Goal: Task Accomplishment & Management: Manage account settings

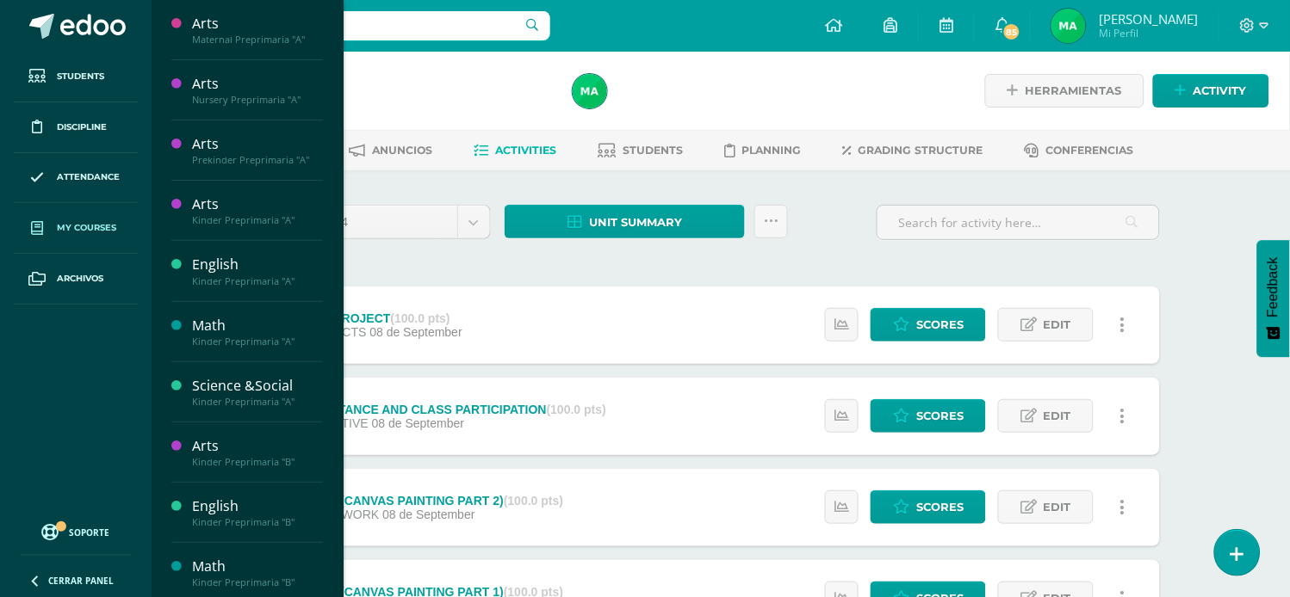
click at [102, 226] on span "My courses" at bounding box center [86, 228] width 59 height 14
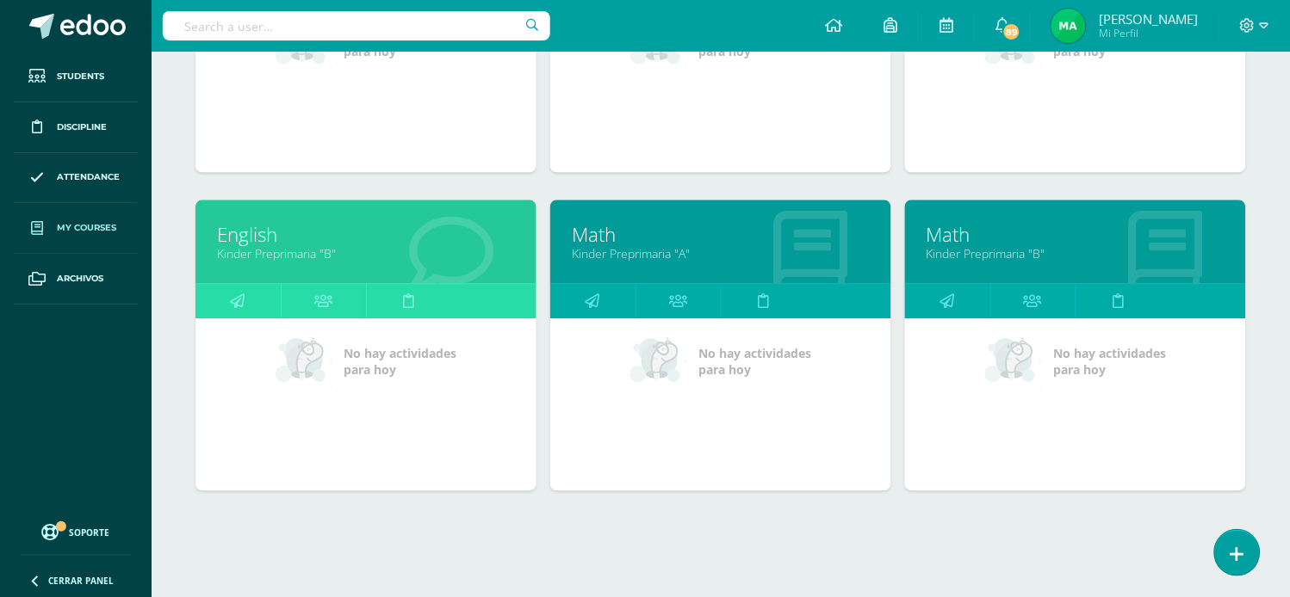
scroll to position [788, 0]
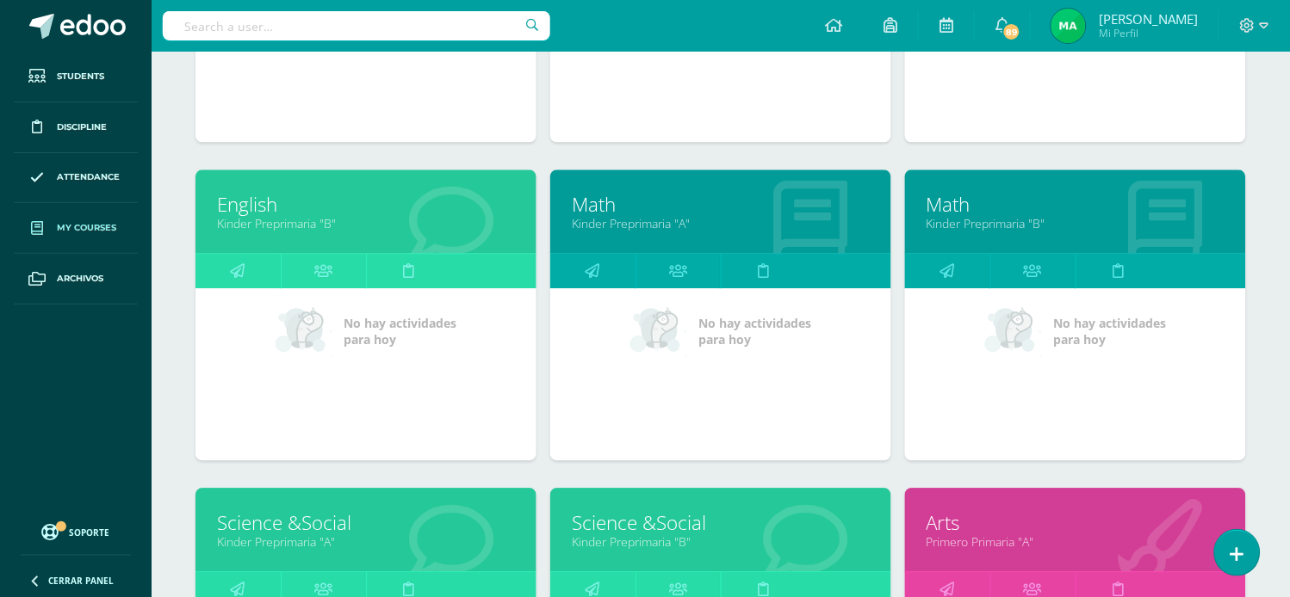
click at [600, 201] on link "Math" at bounding box center [721, 204] width 298 height 27
click at [600, 205] on link "Math" at bounding box center [721, 204] width 298 height 27
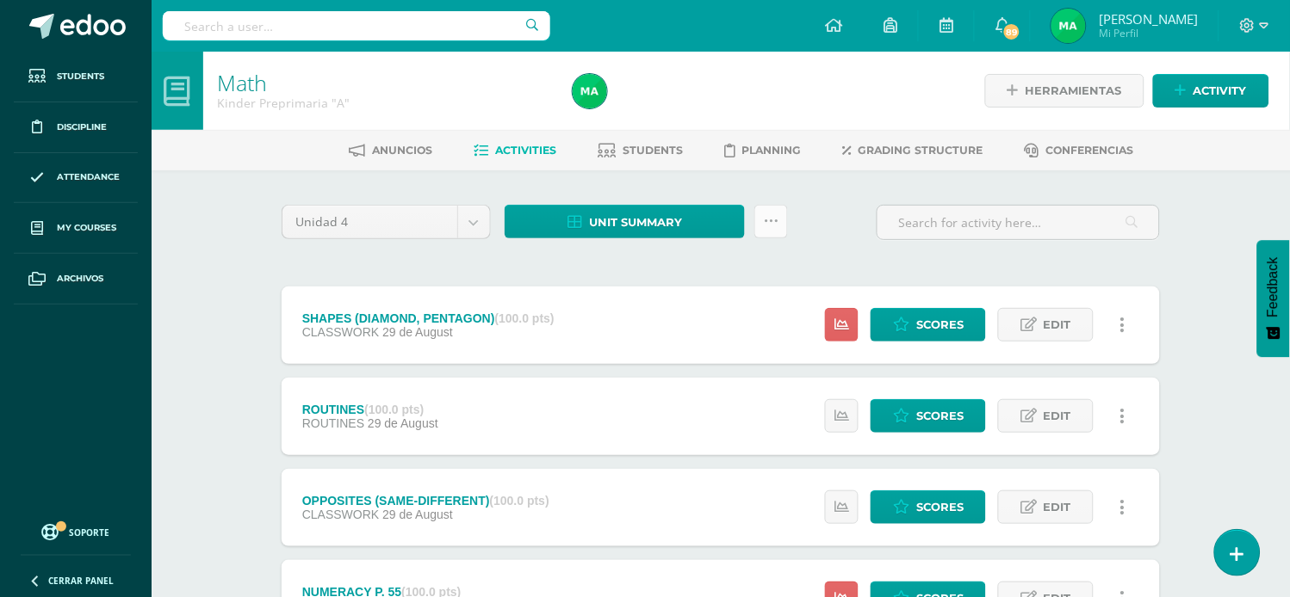
click at [770, 219] on icon at bounding box center [771, 221] width 15 height 15
click at [681, 263] on link "Subir actividades en masa" at bounding box center [728, 275] width 189 height 41
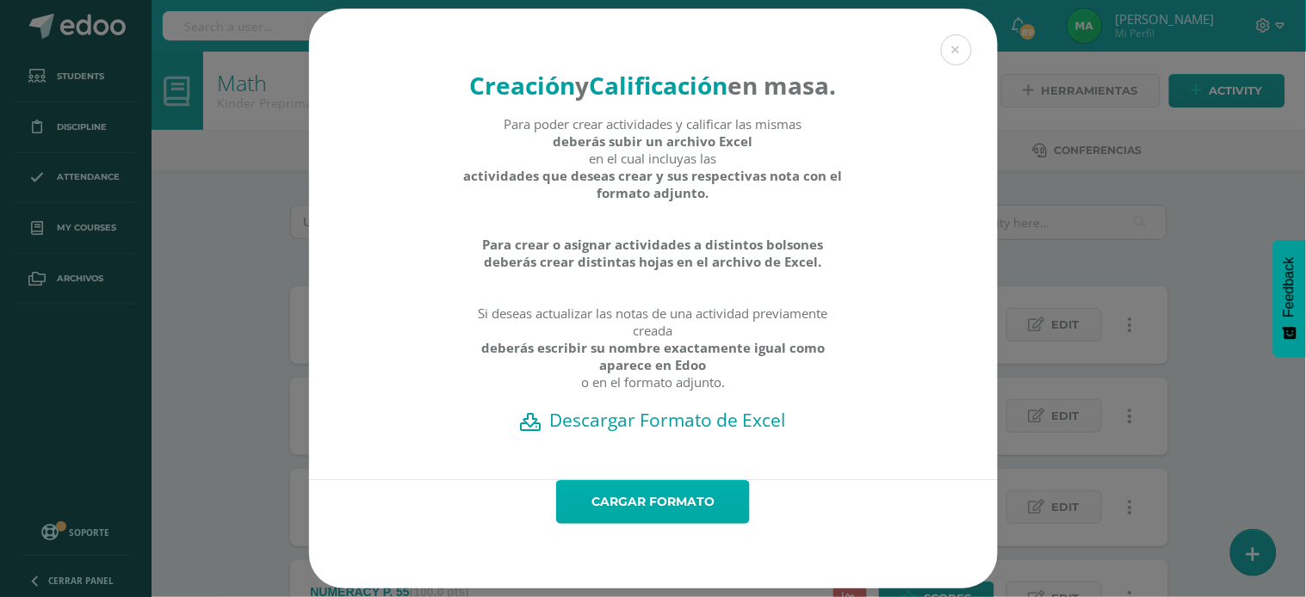
click at [650, 519] on link "Cargar formato" at bounding box center [653, 502] width 194 height 44
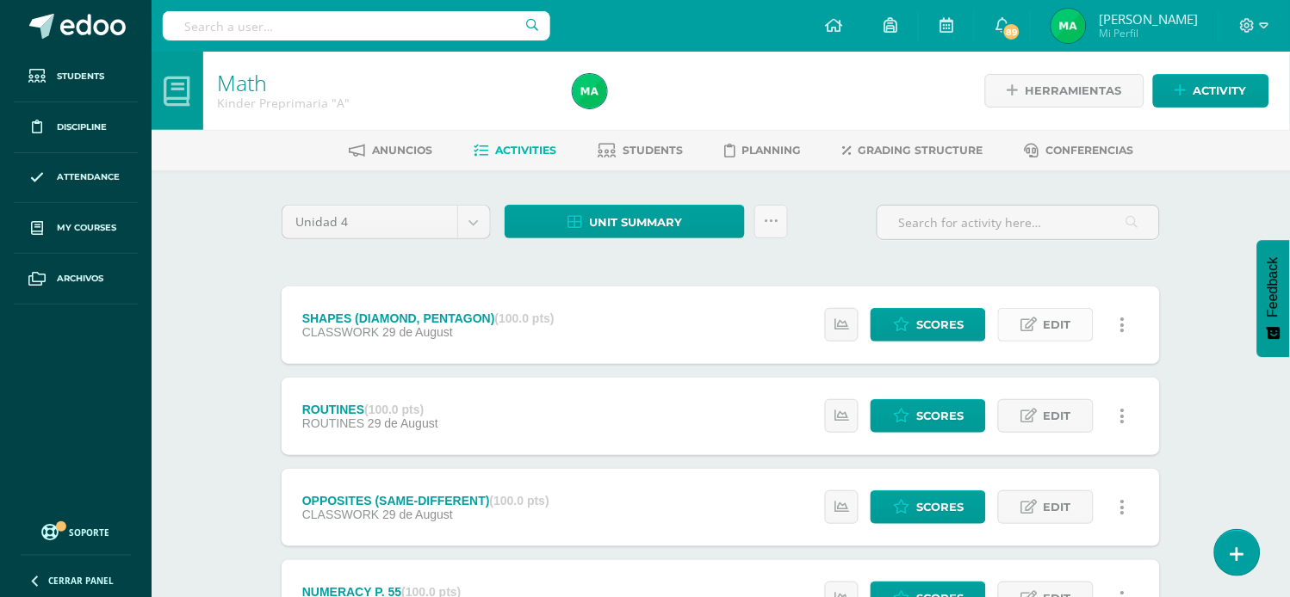
click at [1036, 330] on icon at bounding box center [1028, 325] width 16 height 15
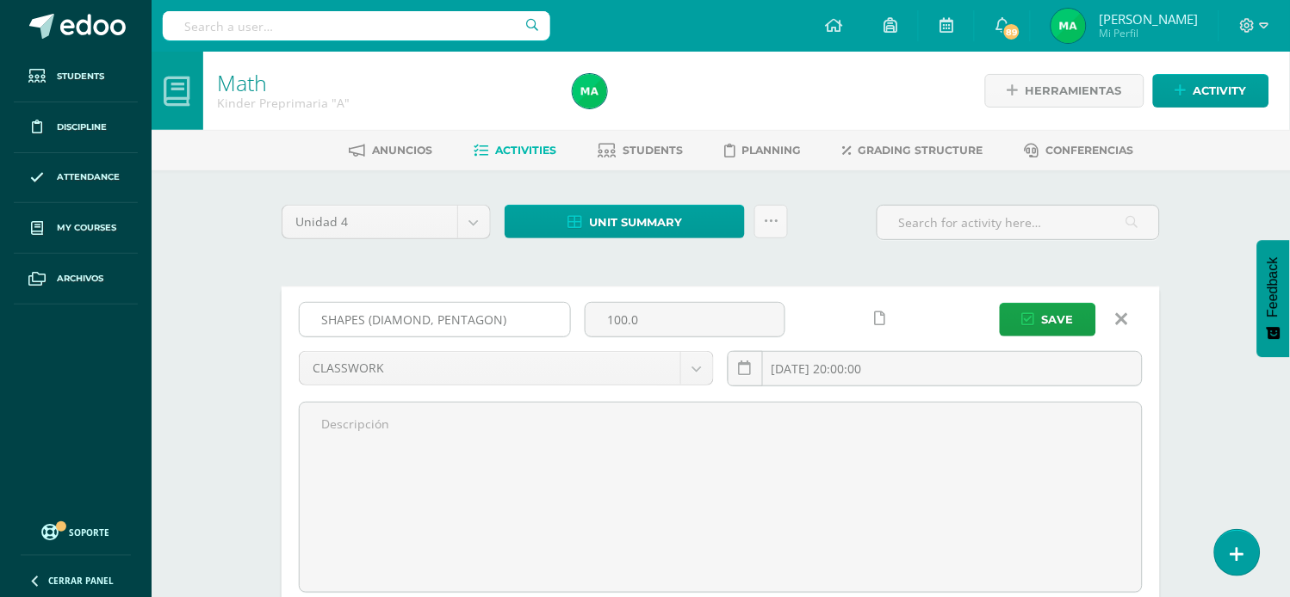
click at [494, 312] on input "SHAPES (DIAMOND, PENTAGON)" at bounding box center [435, 320] width 270 height 34
click at [501, 319] on input "SHAPES (DIAMOND, PENTAGON)" at bounding box center [435, 320] width 270 height 34
type input "SHAPES (REVIEW)"
click at [1033, 314] on icon "submit" at bounding box center [1028, 319] width 13 height 15
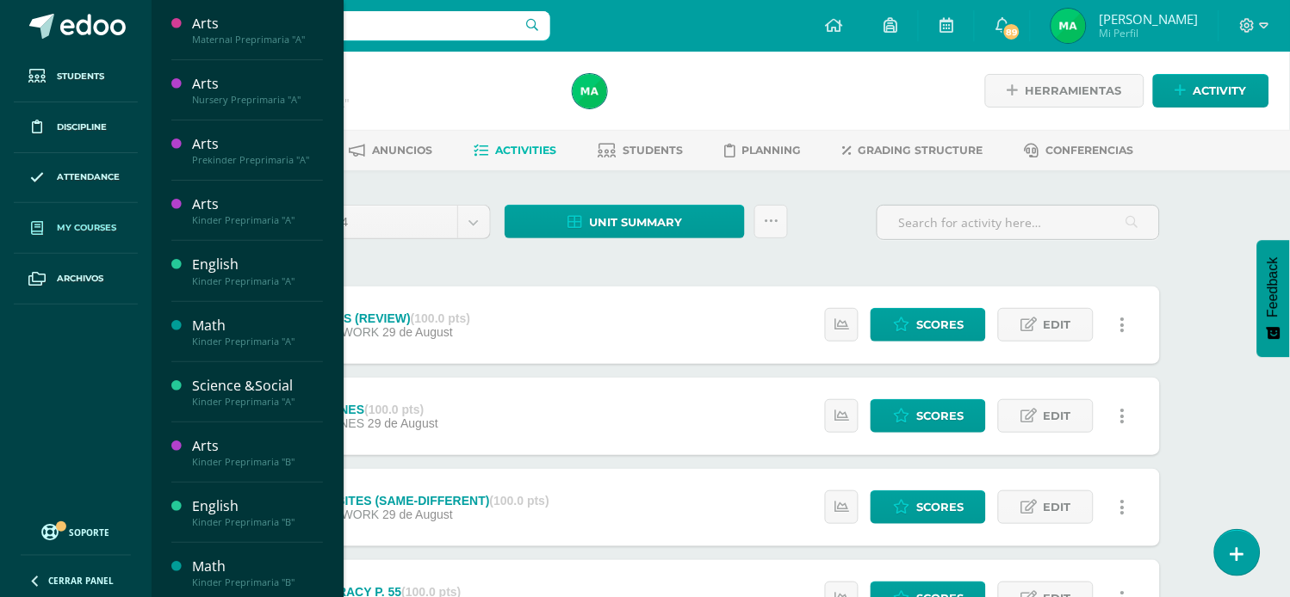
click at [90, 218] on link "My courses" at bounding box center [76, 228] width 124 height 51
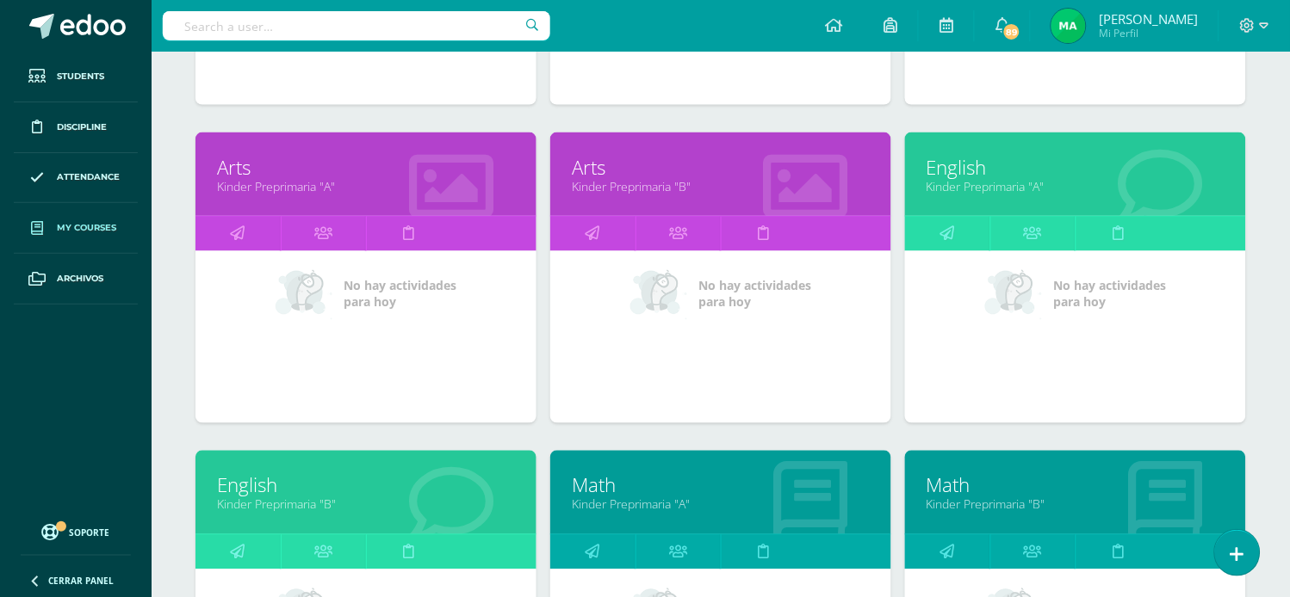
scroll to position [509, 0]
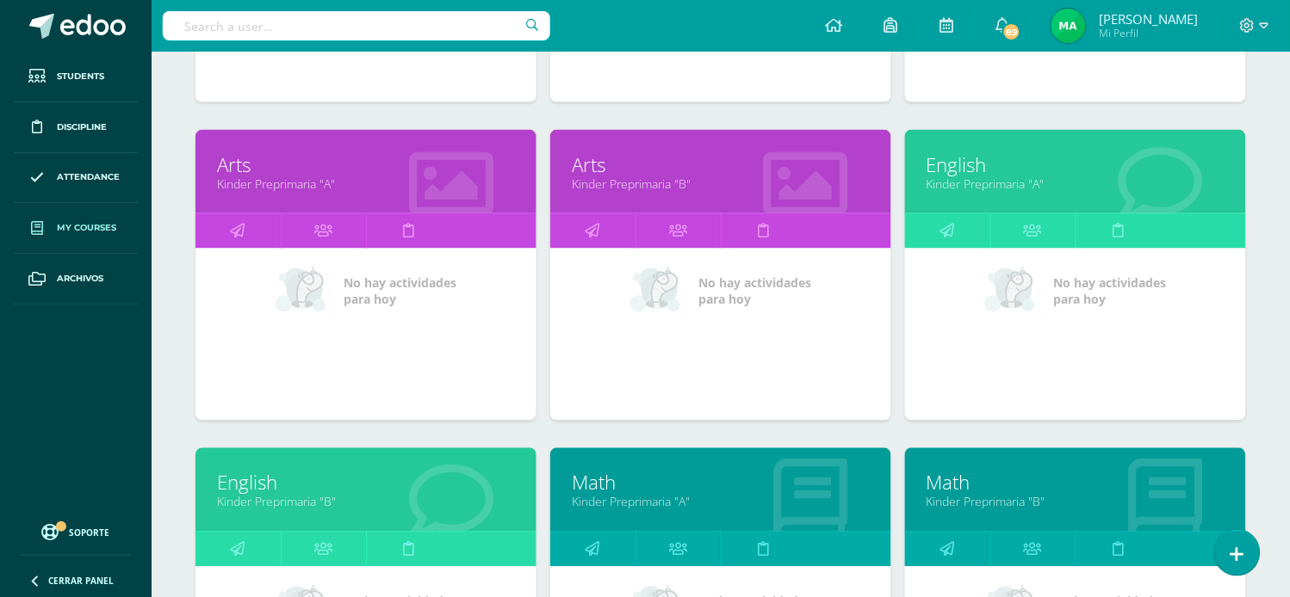
click at [948, 486] on link "Math" at bounding box center [1075, 483] width 298 height 27
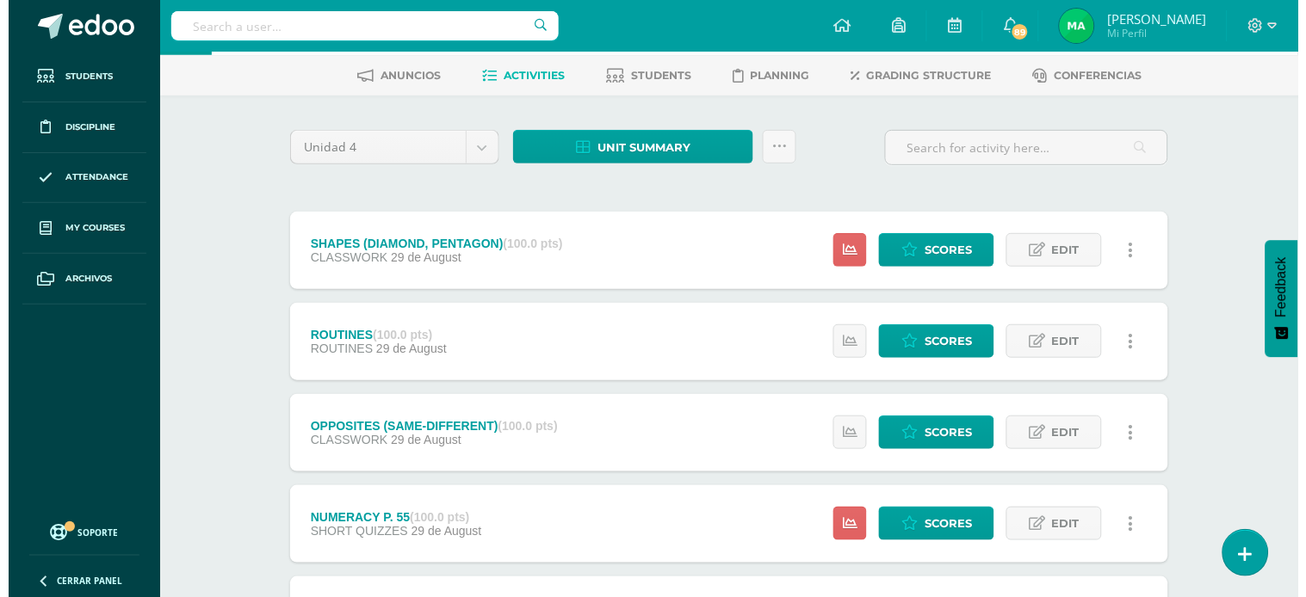
scroll to position [40, 0]
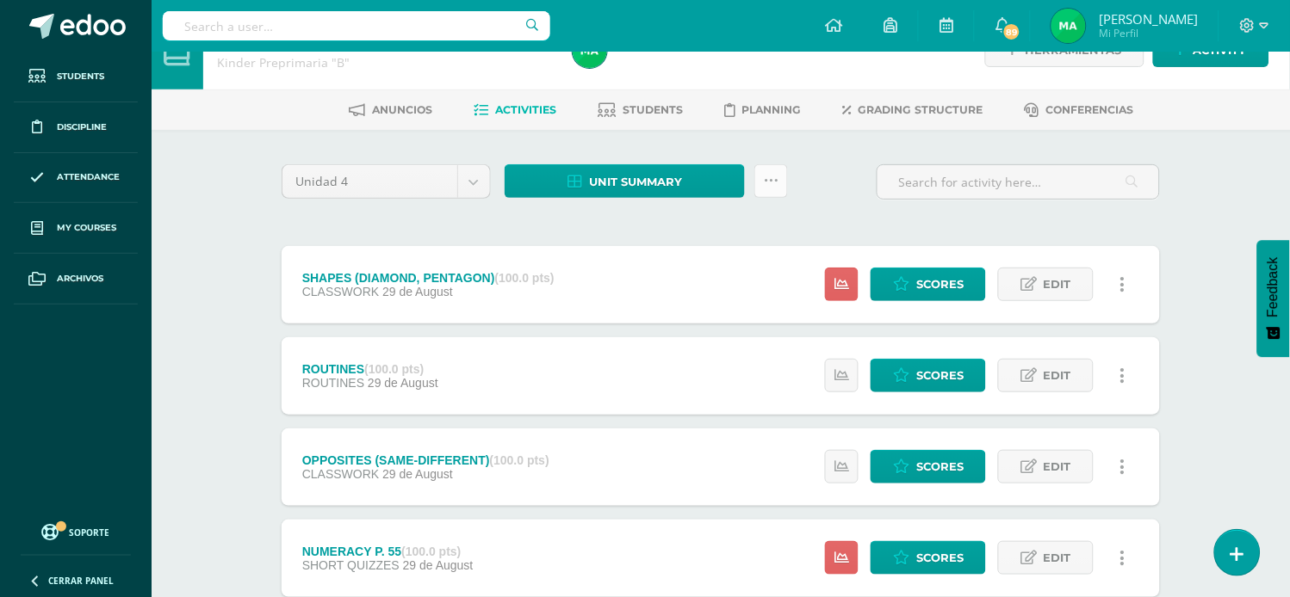
click at [773, 176] on icon at bounding box center [771, 181] width 15 height 15
click at [684, 228] on link "Subir actividades en masa" at bounding box center [728, 234] width 189 height 41
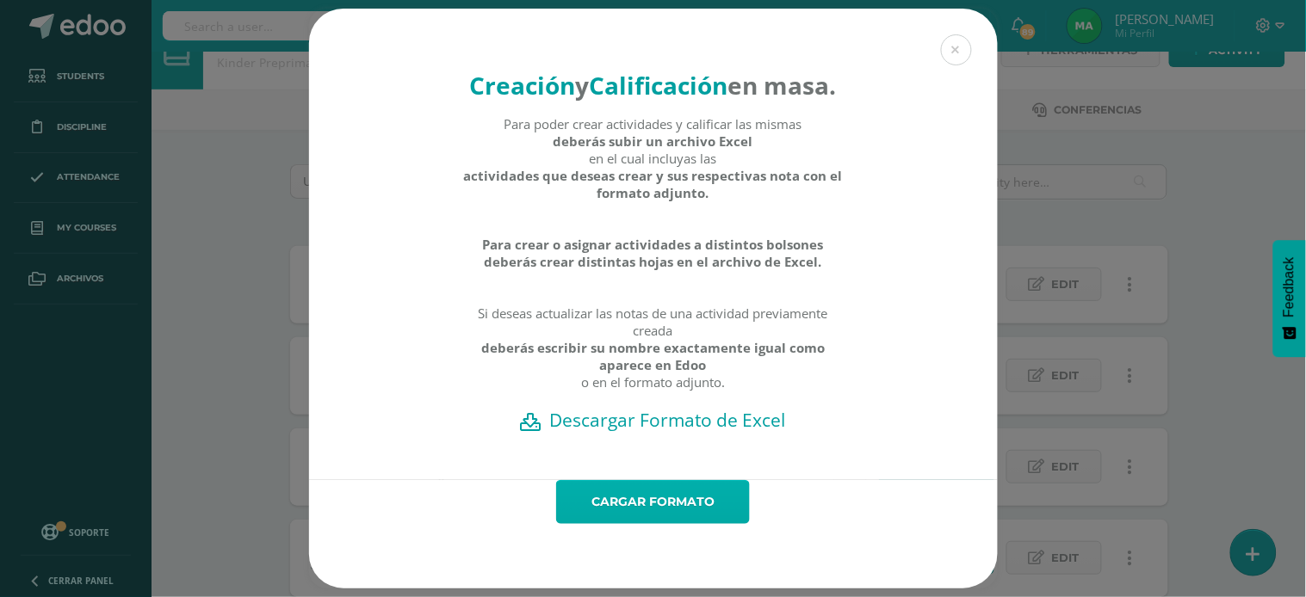
click at [632, 524] on link "Cargar formato" at bounding box center [653, 502] width 194 height 44
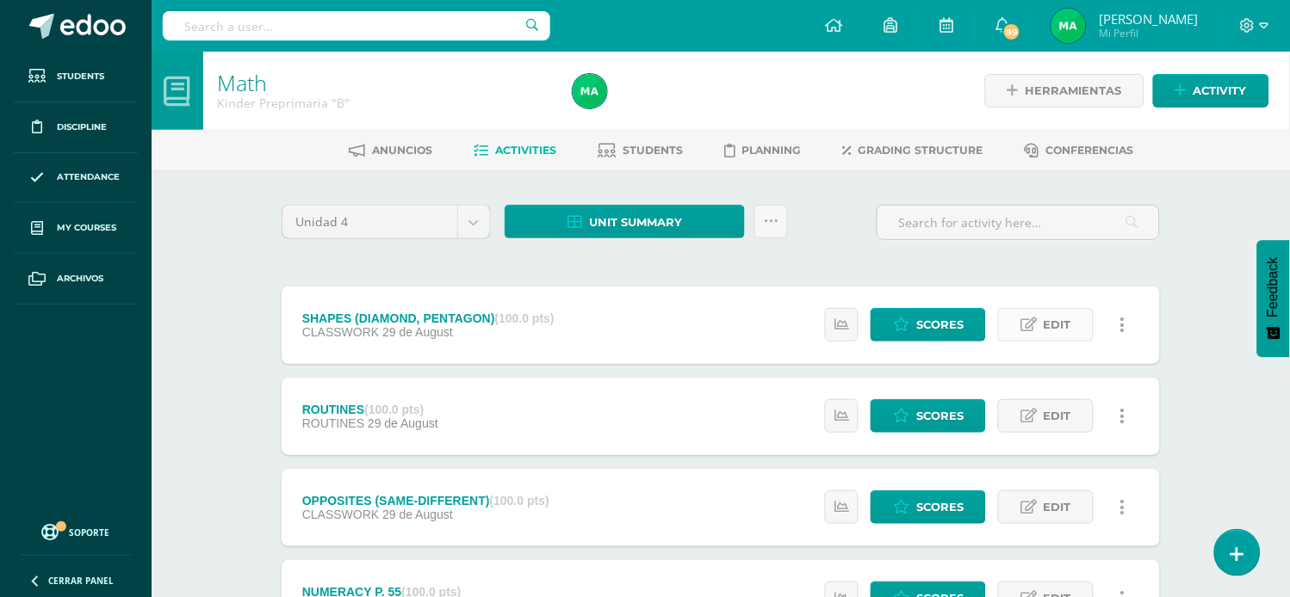
click at [1054, 322] on span "Edit" at bounding box center [1057, 325] width 28 height 32
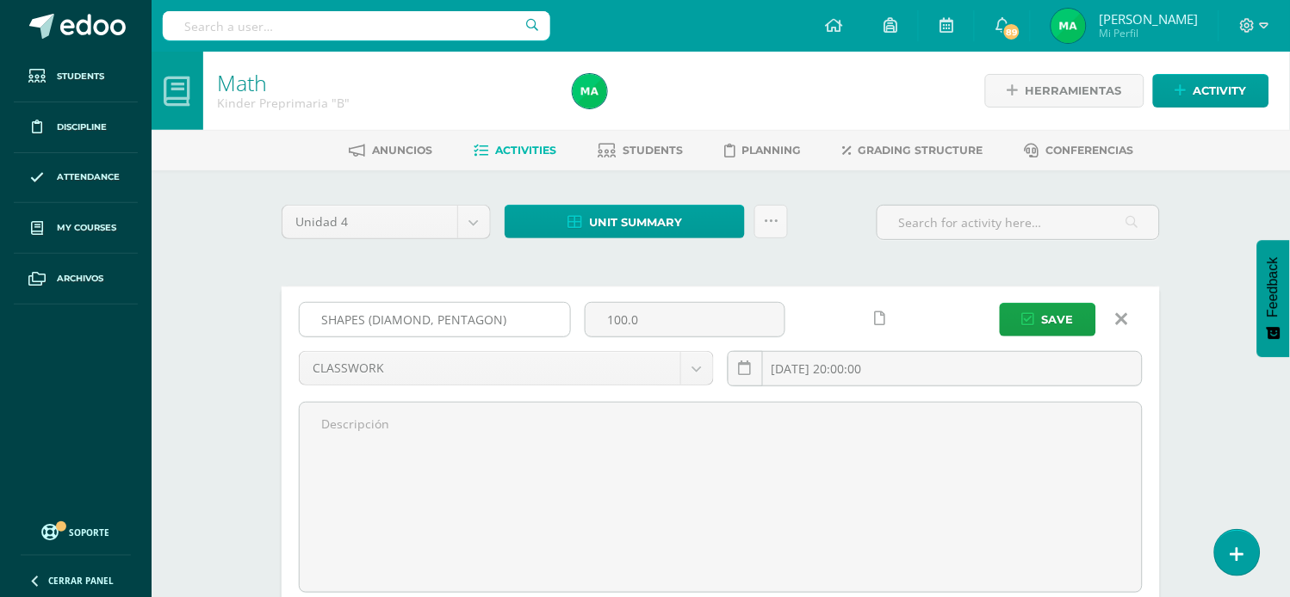
click at [501, 320] on input "SHAPES (DIAMOND, PENTAGON)" at bounding box center [435, 320] width 270 height 34
type input "SHAPES (REVIEW)"
click at [1016, 311] on button "Save" at bounding box center [1047, 320] width 96 height 34
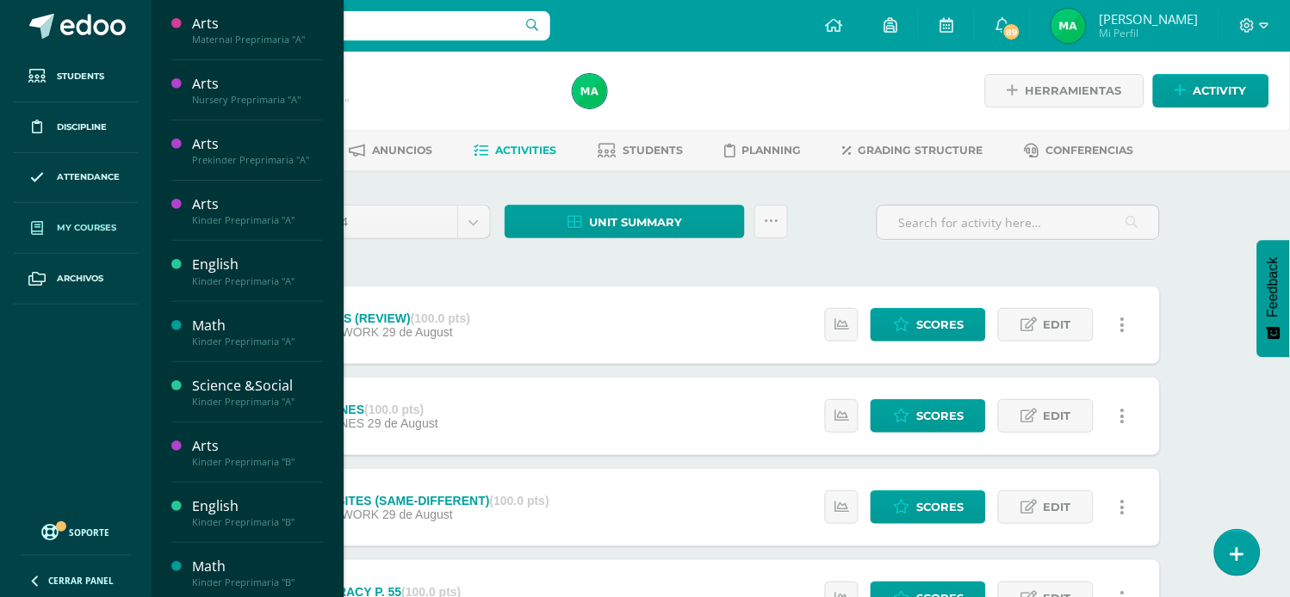
click at [78, 226] on span "My courses" at bounding box center [86, 228] width 59 height 14
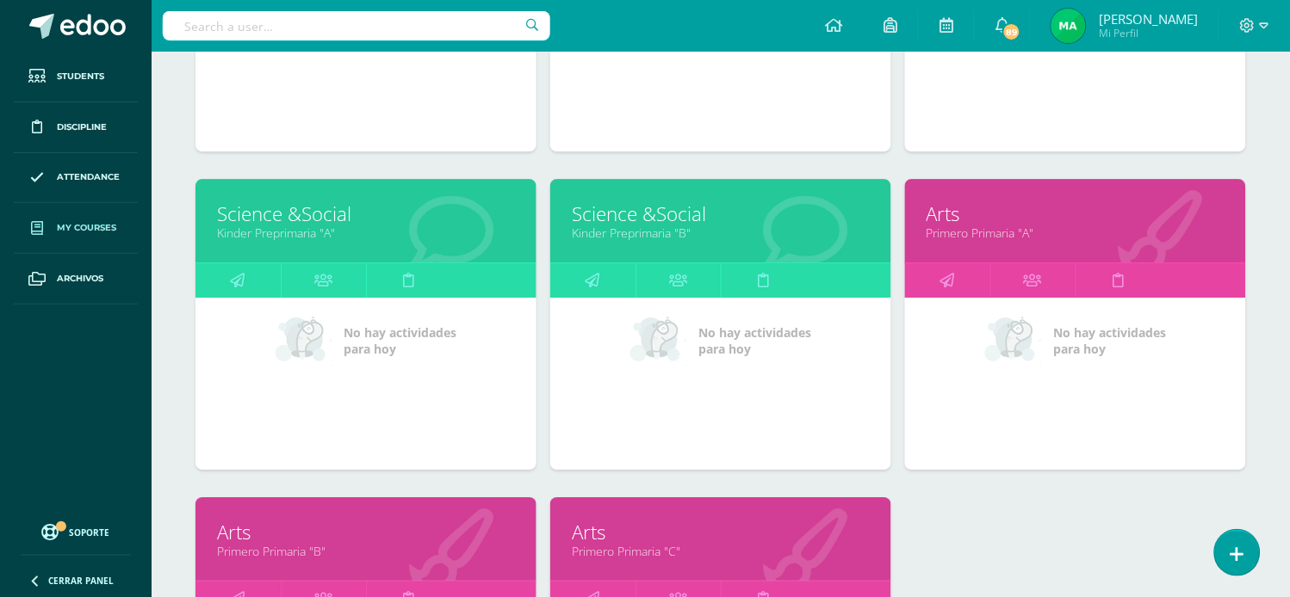
scroll to position [1090, 0]
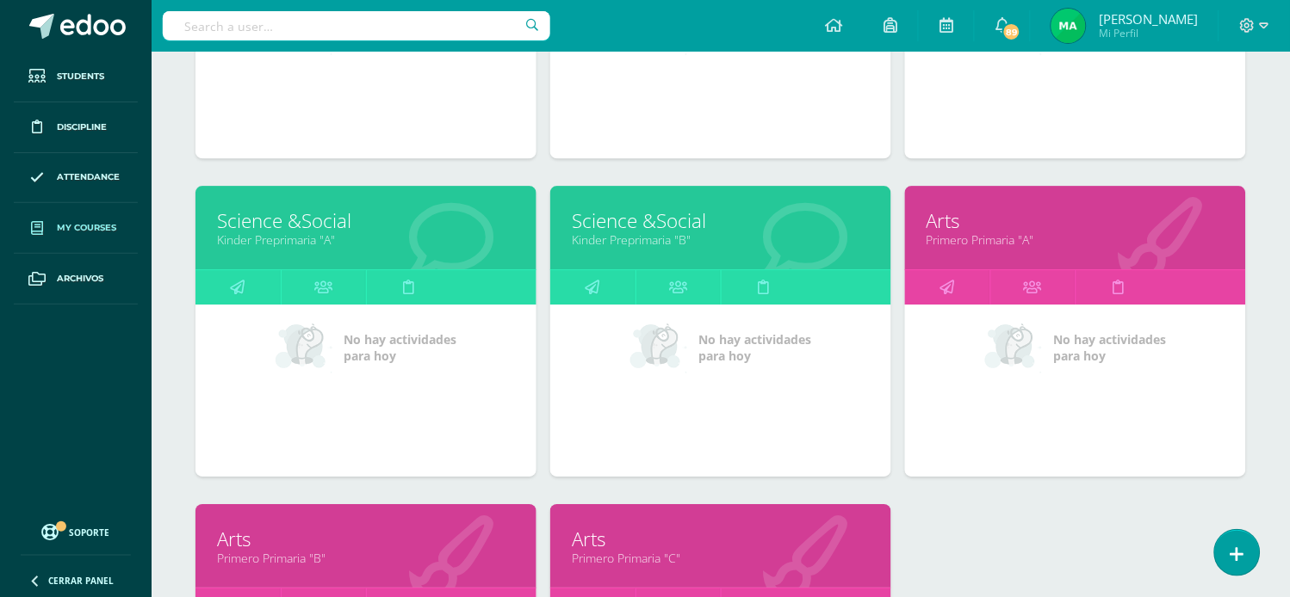
click at [949, 222] on link "Arts" at bounding box center [1075, 220] width 298 height 27
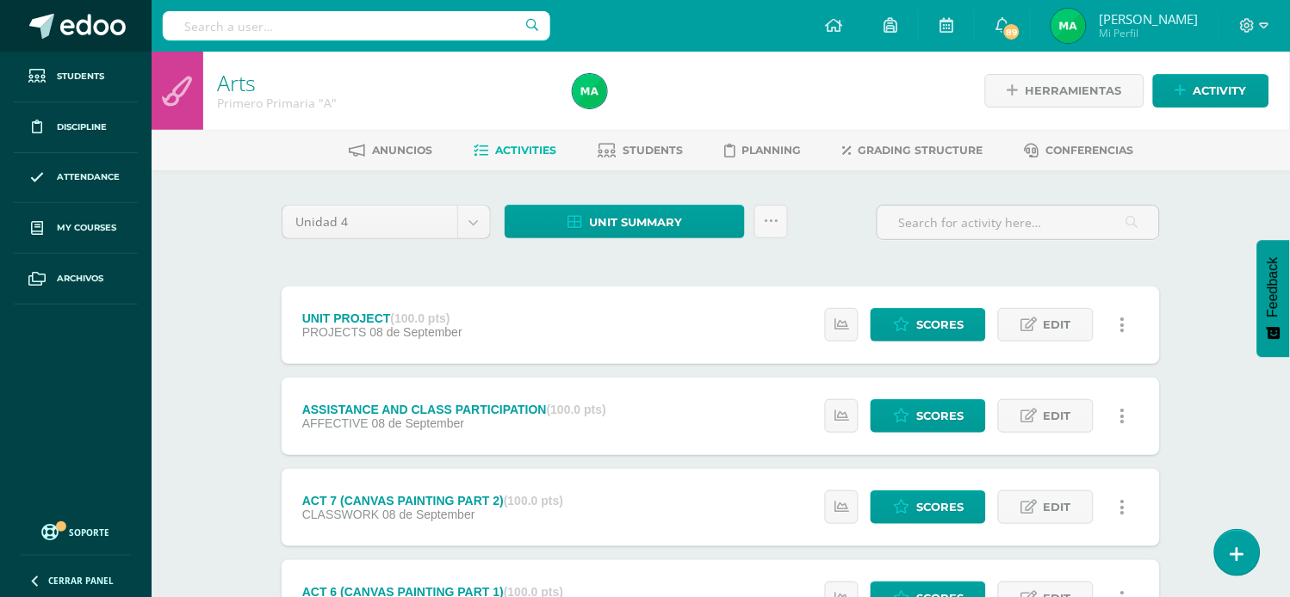
click at [71, 14] on span at bounding box center [92, 27] width 65 height 26
